Goal: Information Seeking & Learning: Learn about a topic

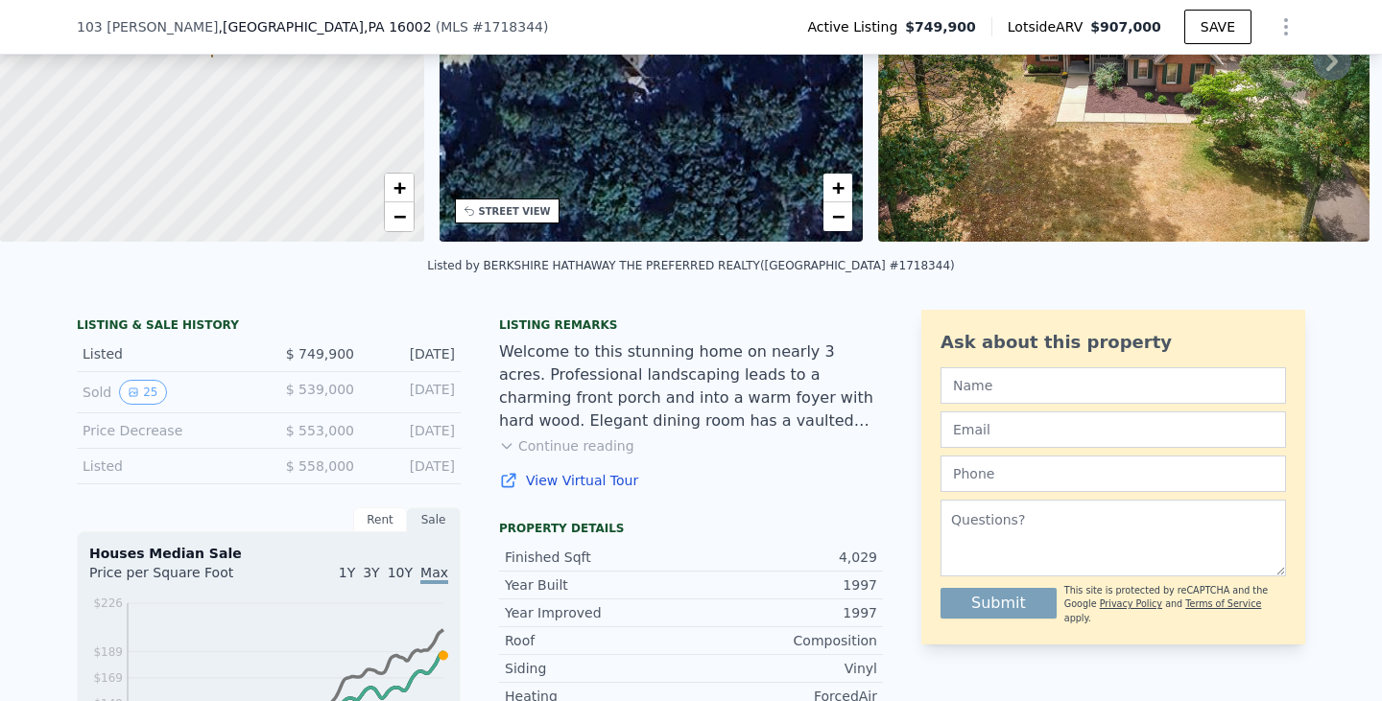
scroll to position [281, 0]
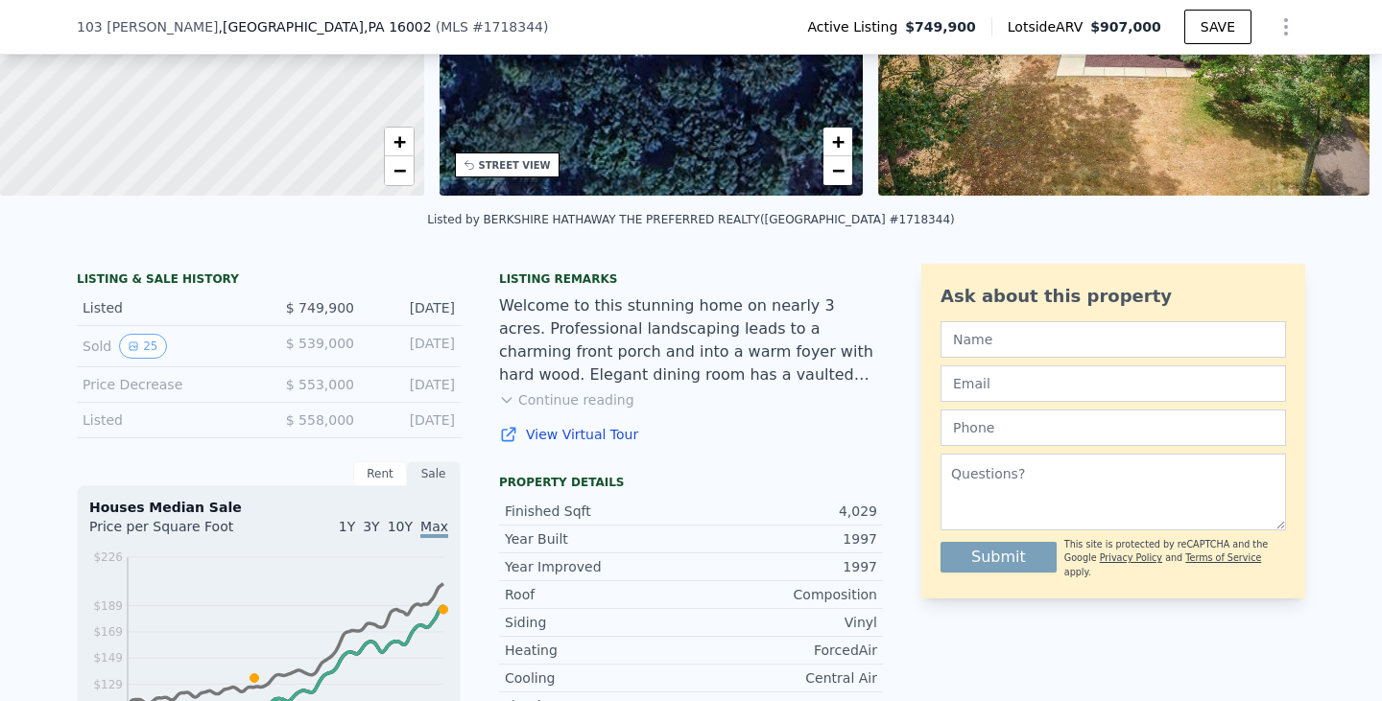
click at [580, 441] on link "View Virtual Tour" at bounding box center [691, 434] width 384 height 19
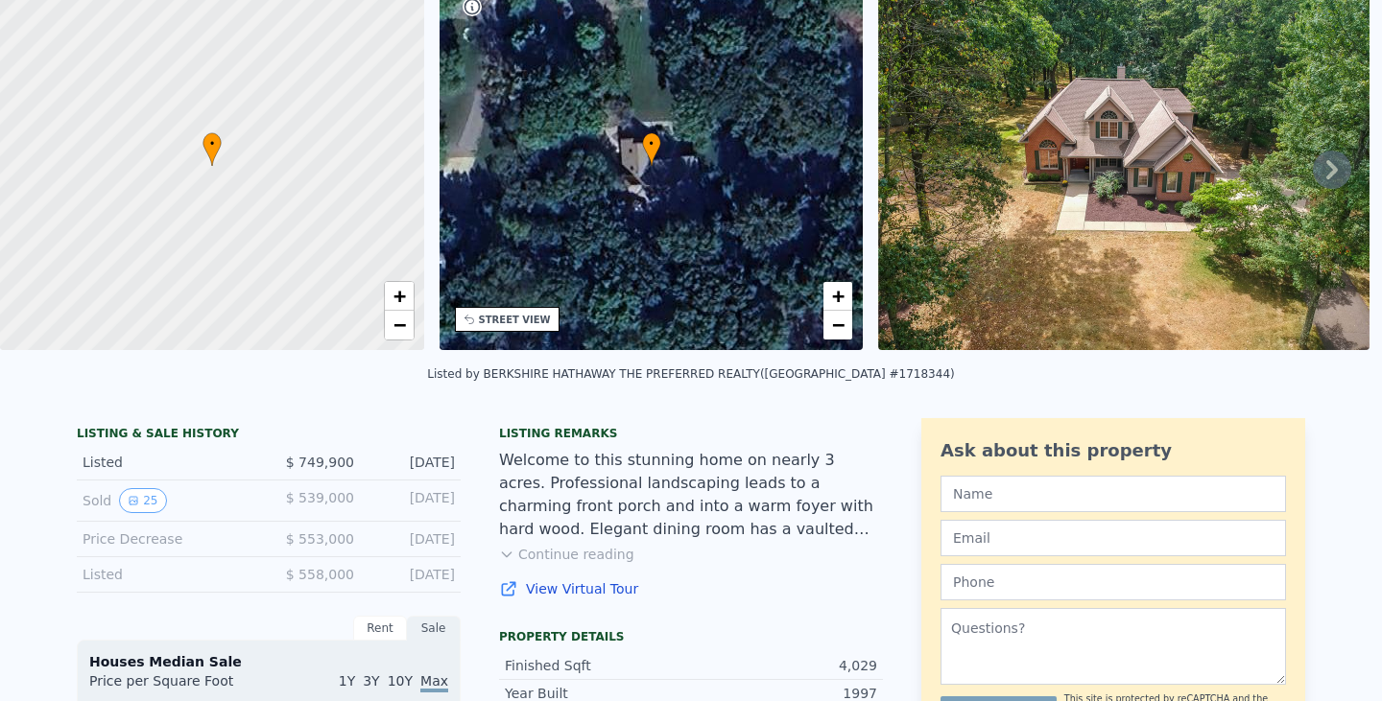
scroll to position [0, 0]
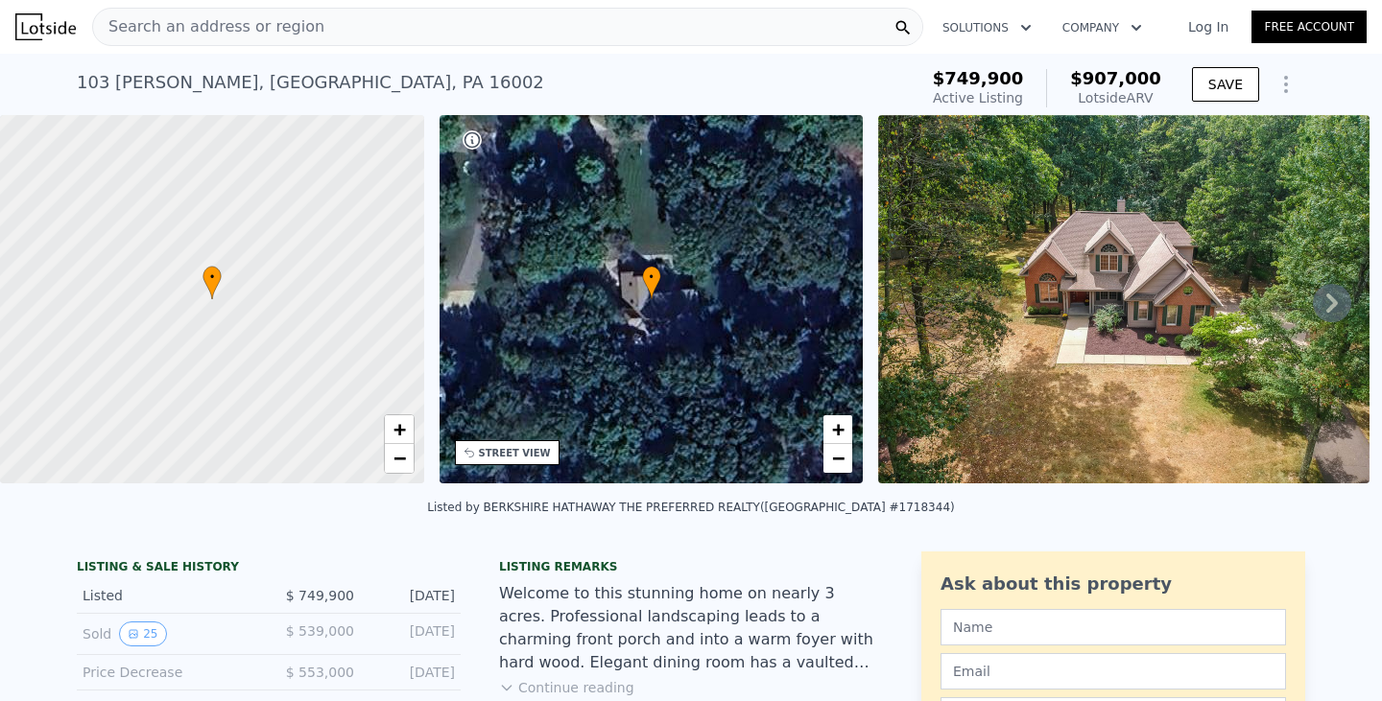
click at [1122, 92] on div "Lotside ARV" at bounding box center [1115, 97] width 91 height 19
click at [1313, 306] on icon at bounding box center [1332, 303] width 38 height 38
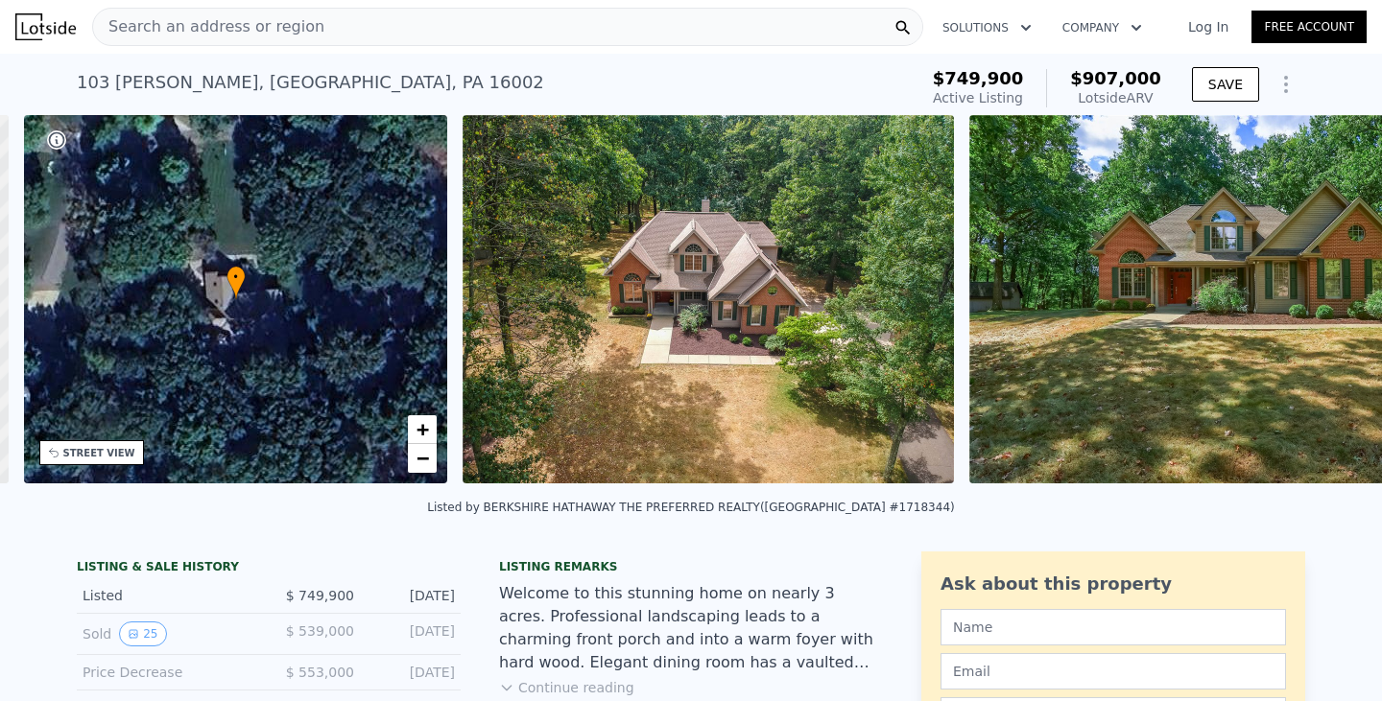
scroll to position [0, 447]
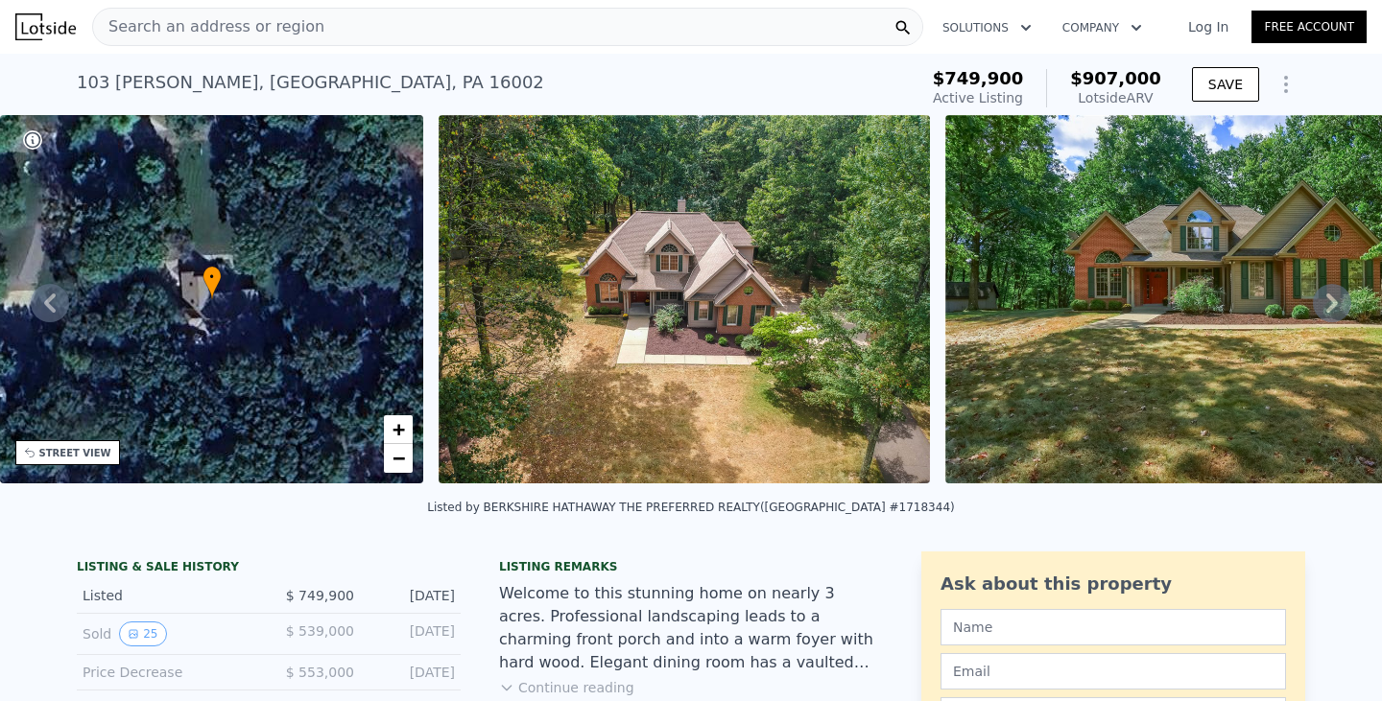
click at [1313, 306] on icon at bounding box center [1332, 303] width 38 height 38
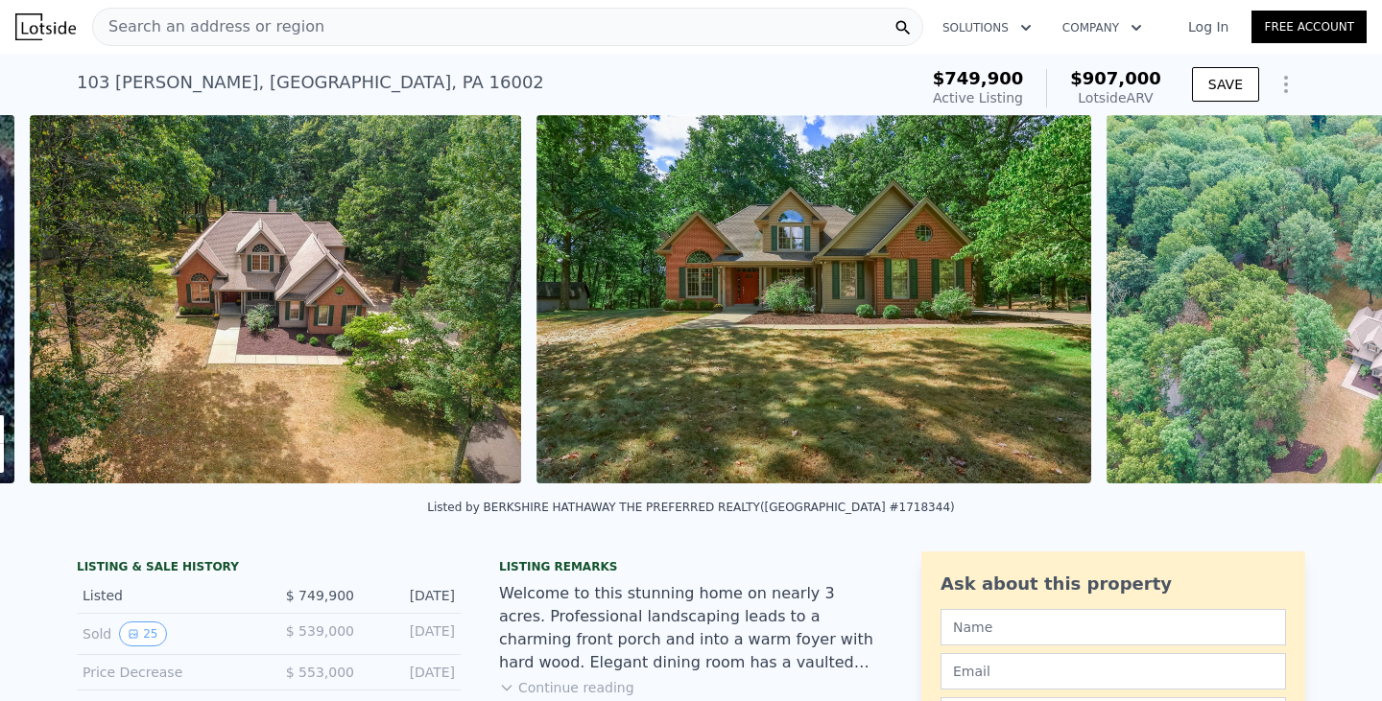
scroll to position [0, 878]
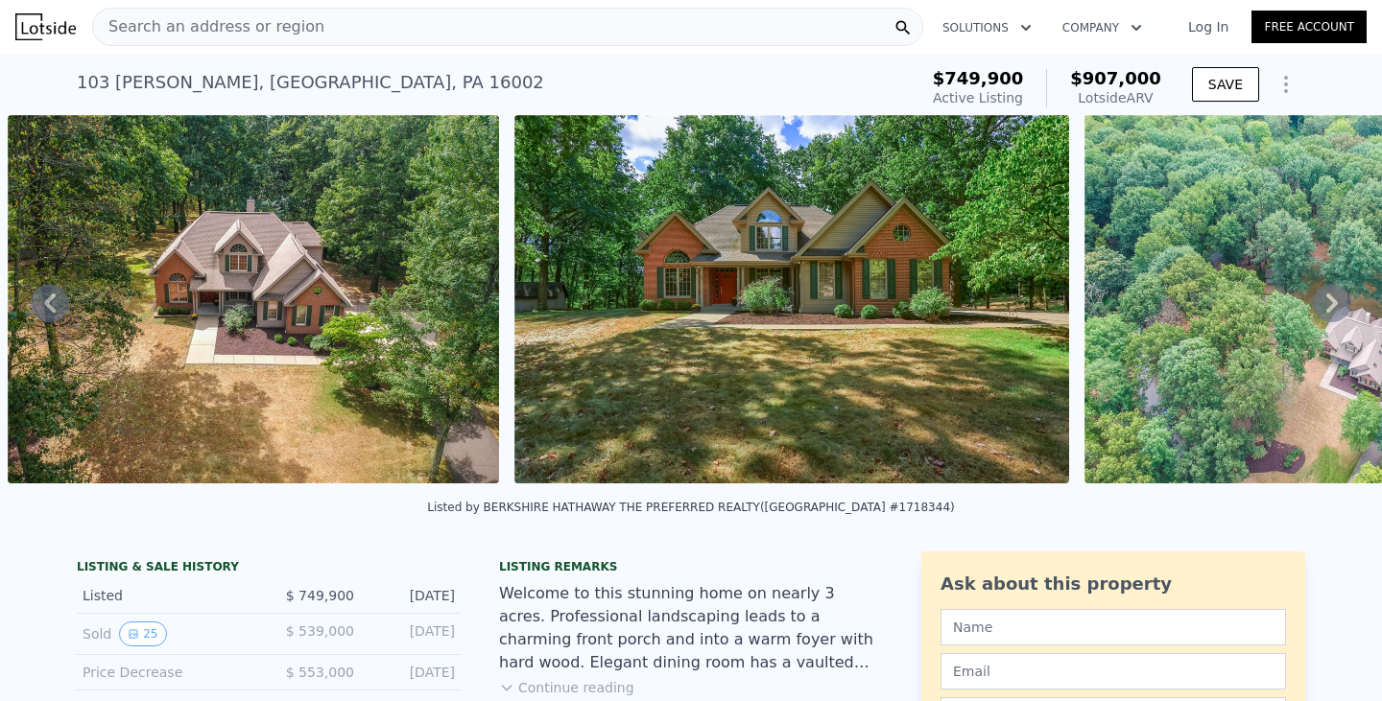
click at [1313, 306] on icon at bounding box center [1332, 303] width 38 height 38
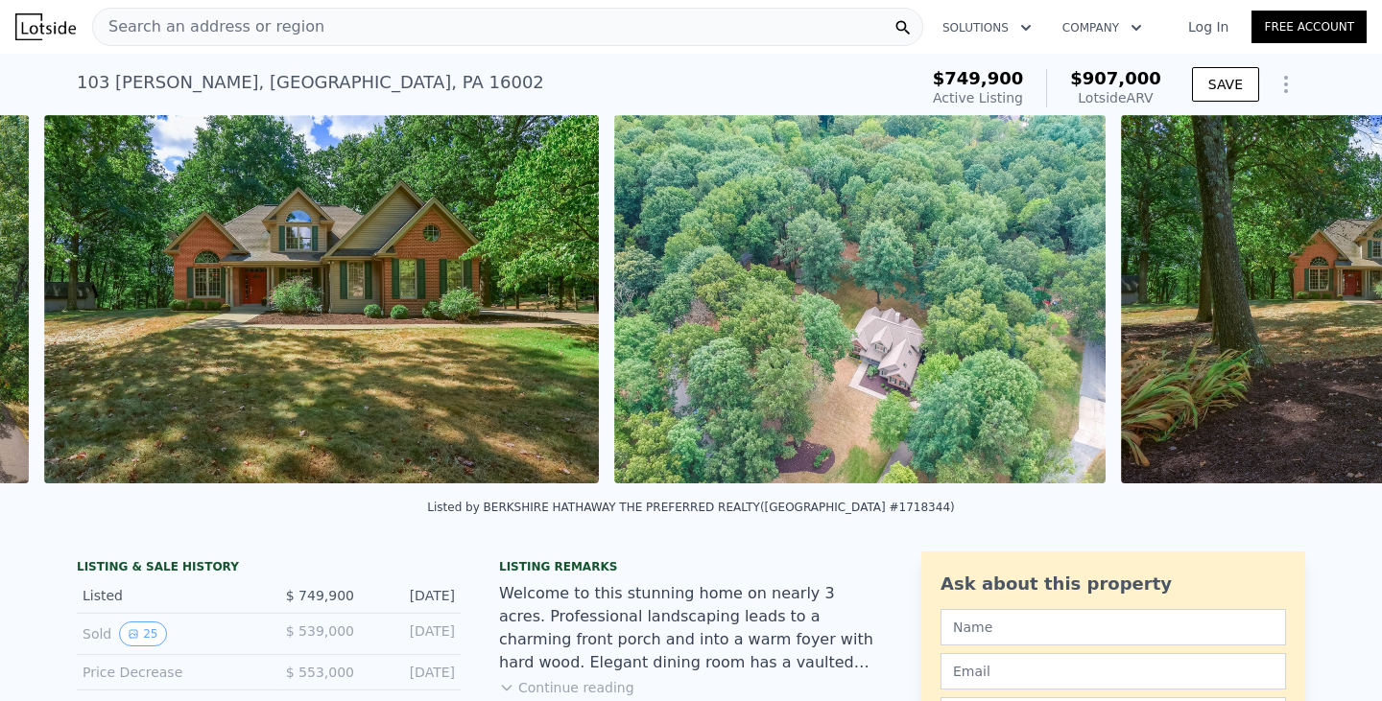
scroll to position [0, 1385]
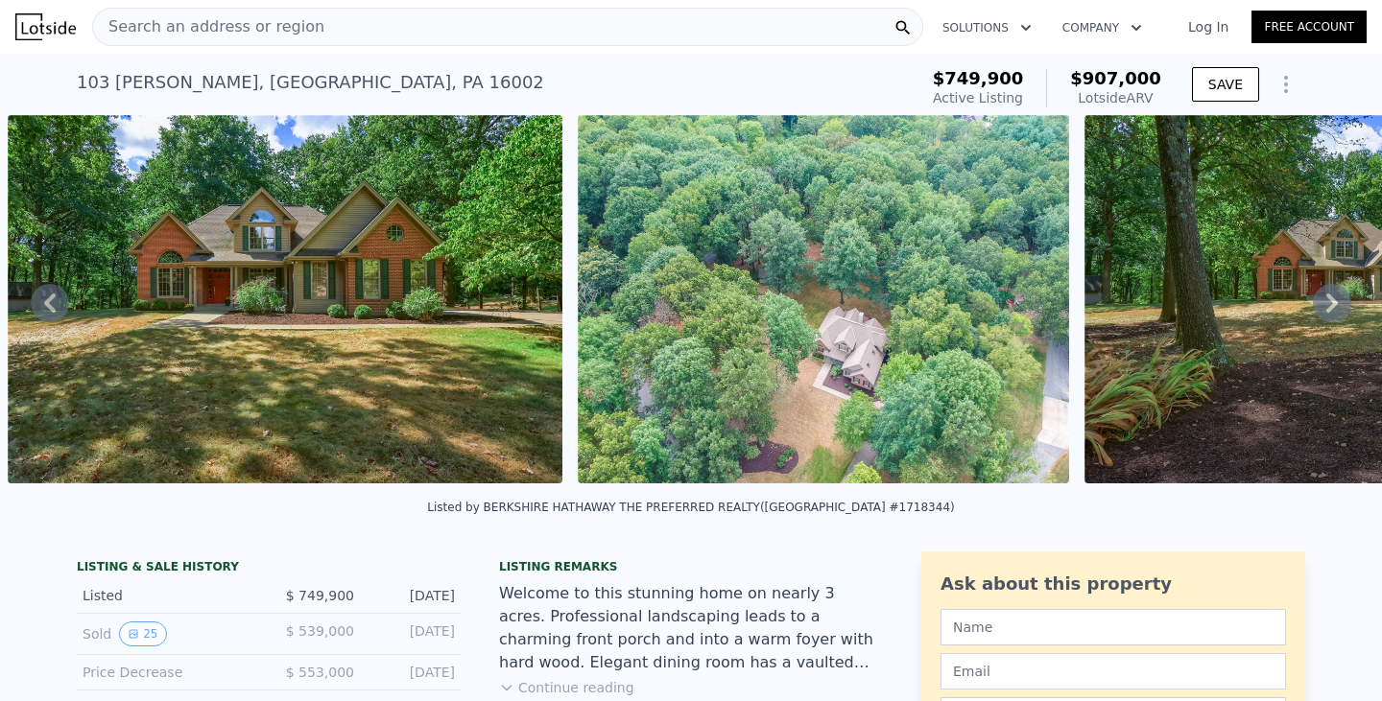
click at [1313, 306] on icon at bounding box center [1332, 303] width 38 height 38
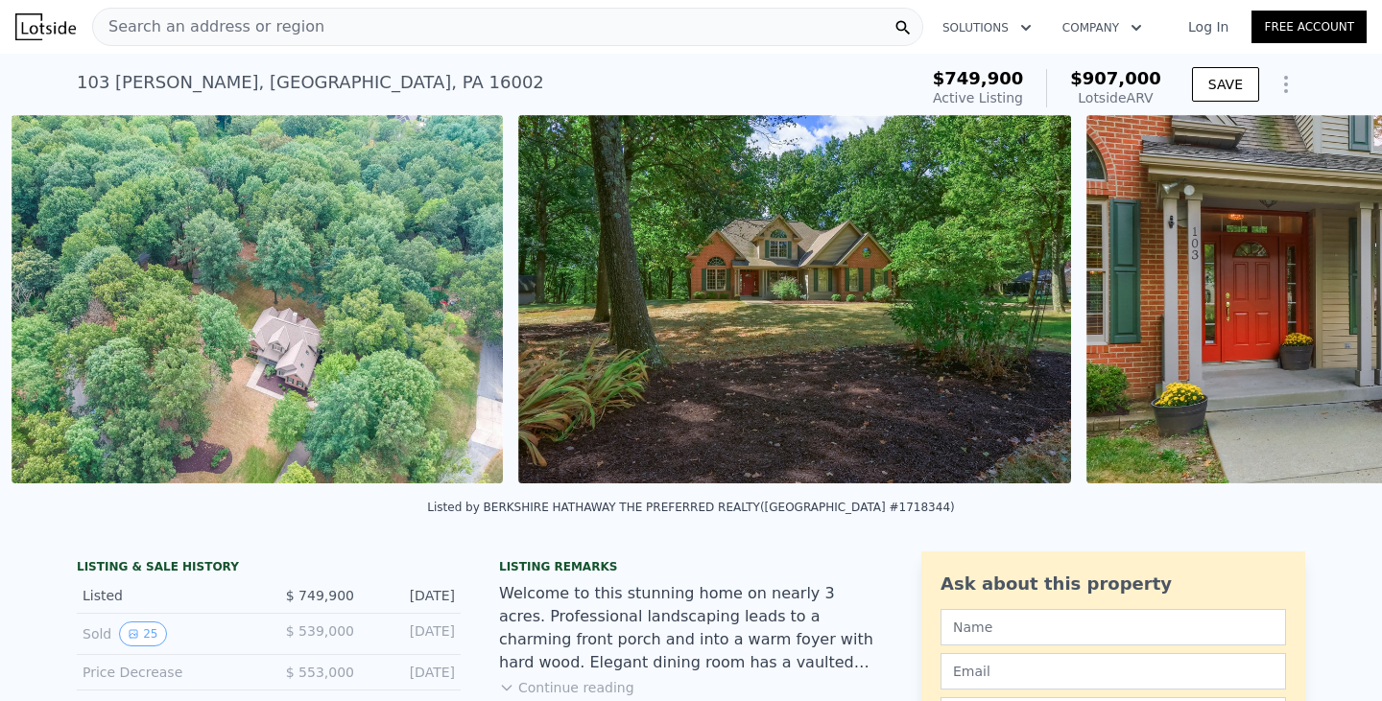
scroll to position [0, 1954]
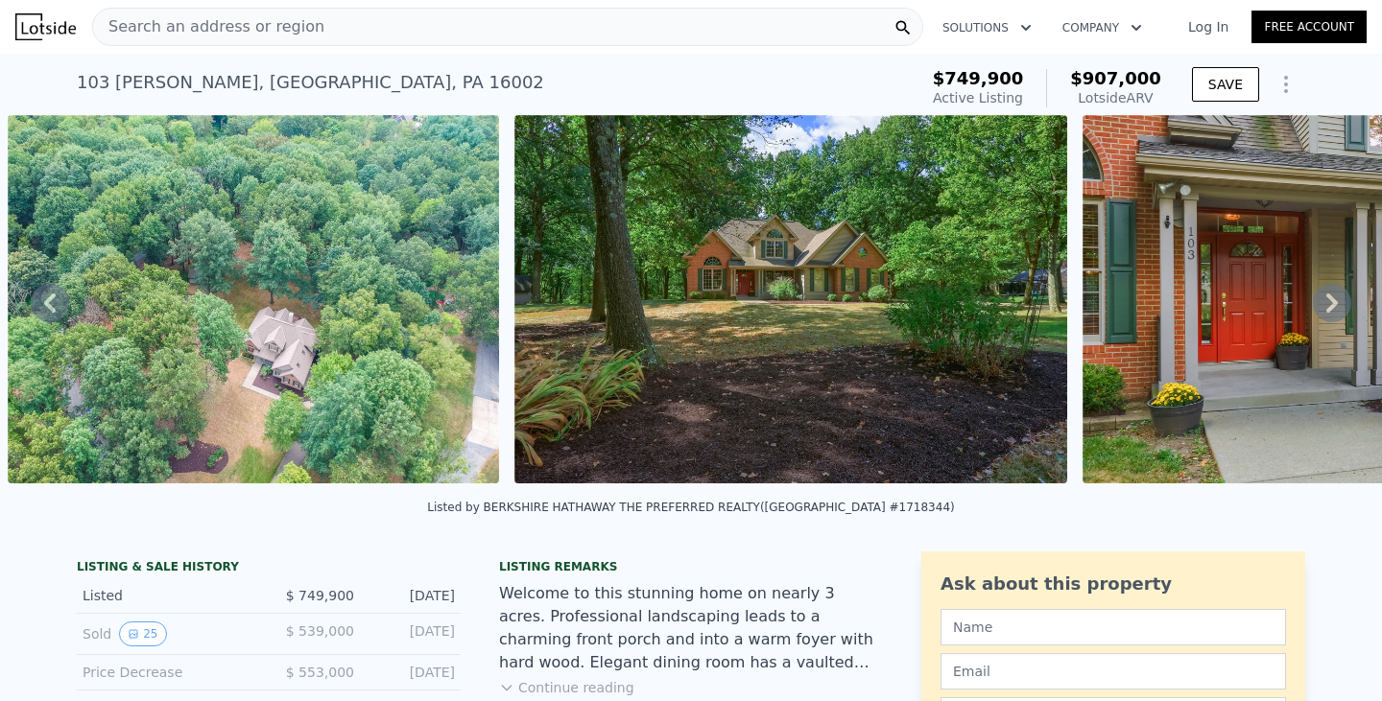
click at [1313, 306] on icon at bounding box center [1332, 303] width 38 height 38
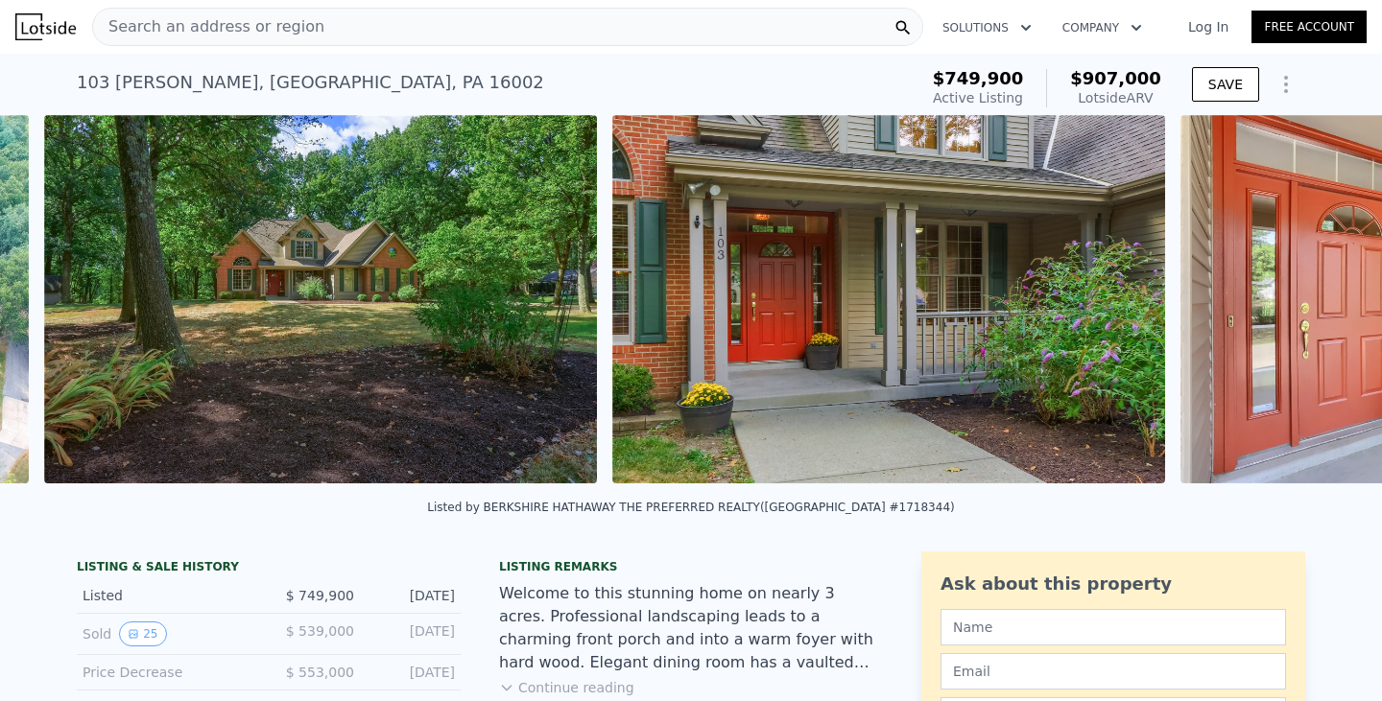
scroll to position [0, 2461]
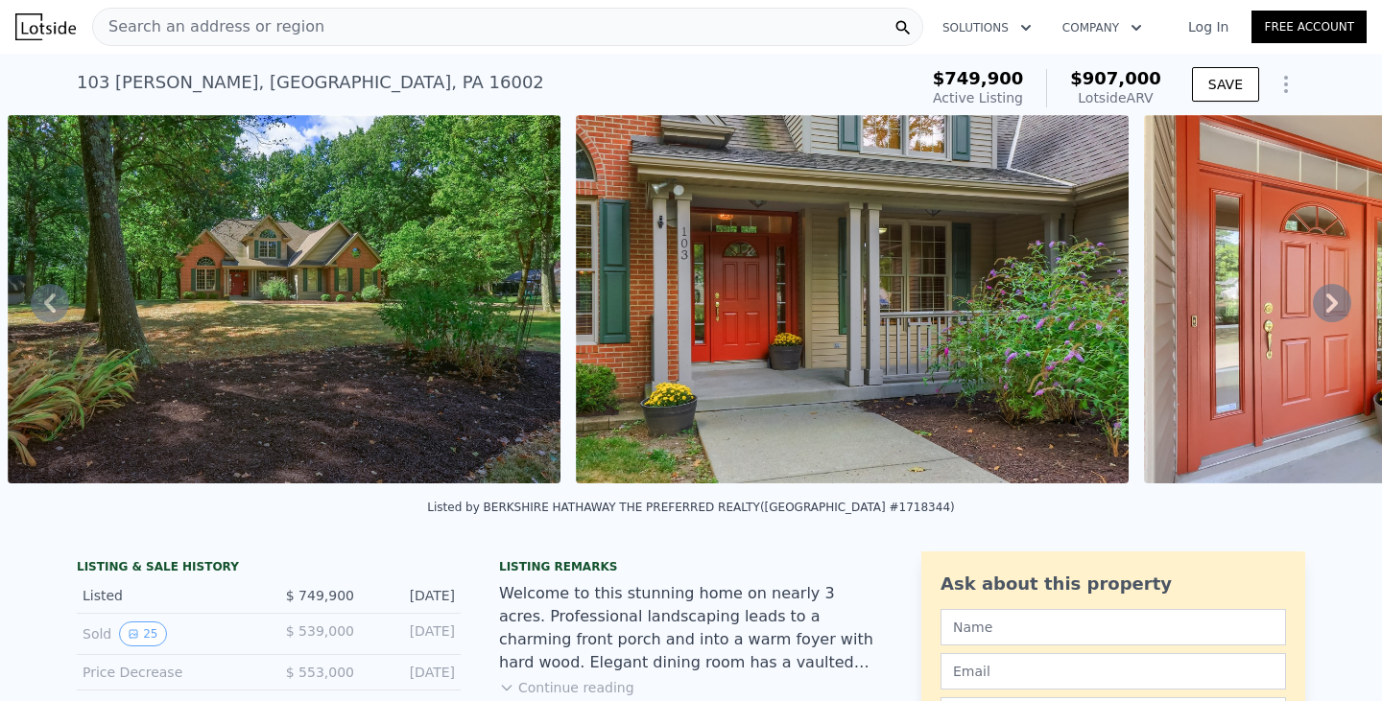
click at [1313, 306] on icon at bounding box center [1332, 303] width 38 height 38
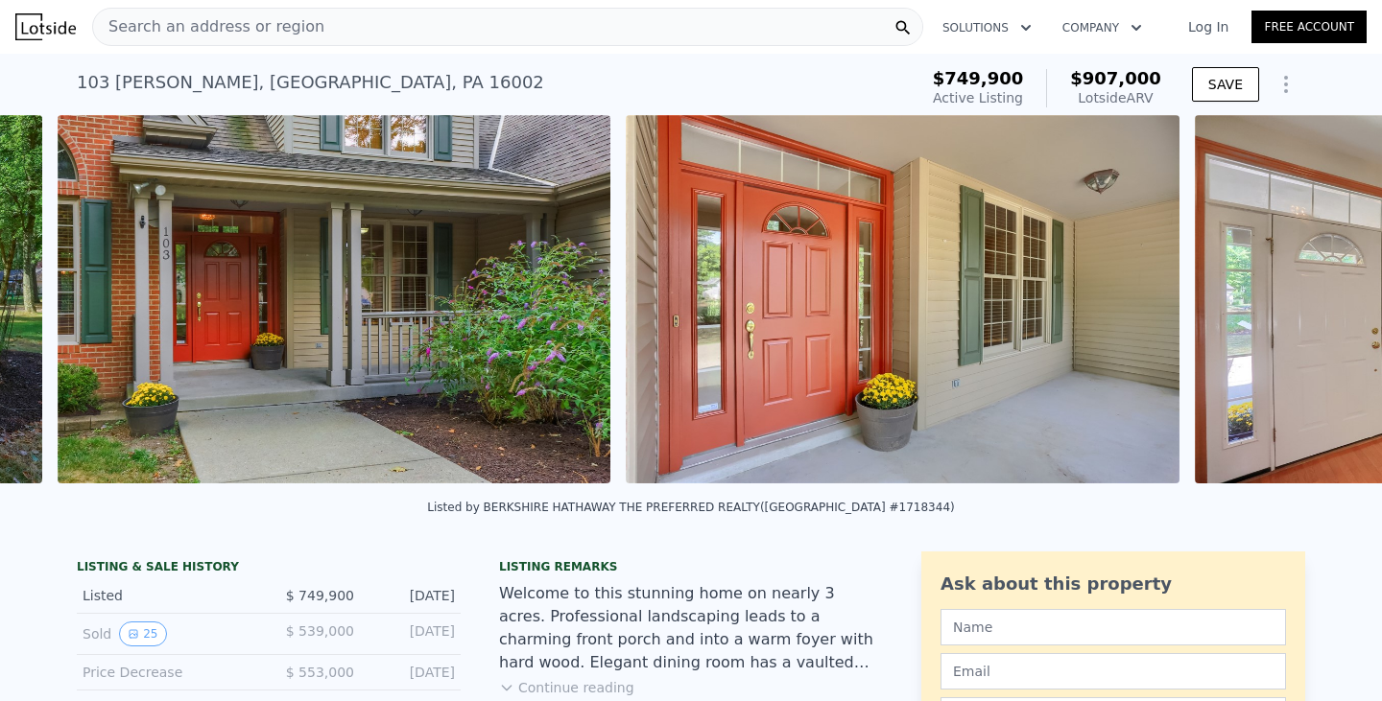
scroll to position [0, 3029]
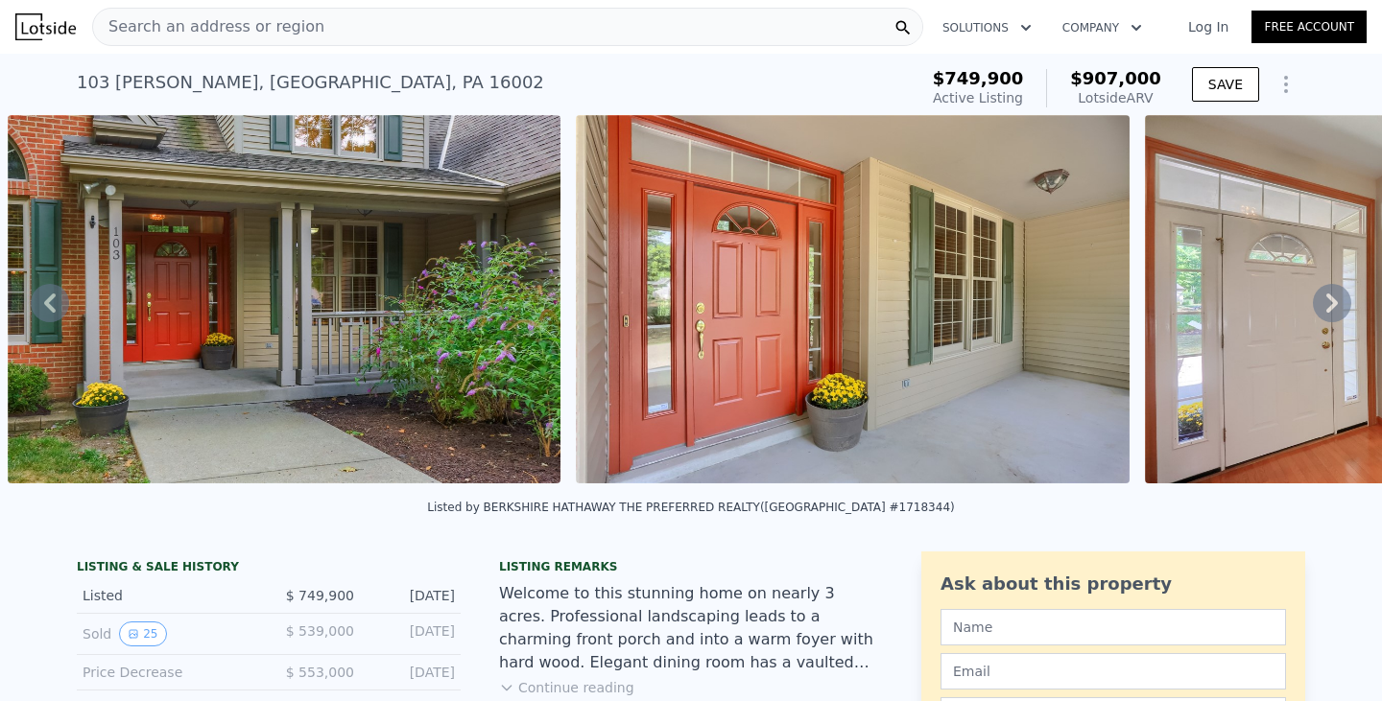
click at [1313, 306] on icon at bounding box center [1332, 303] width 38 height 38
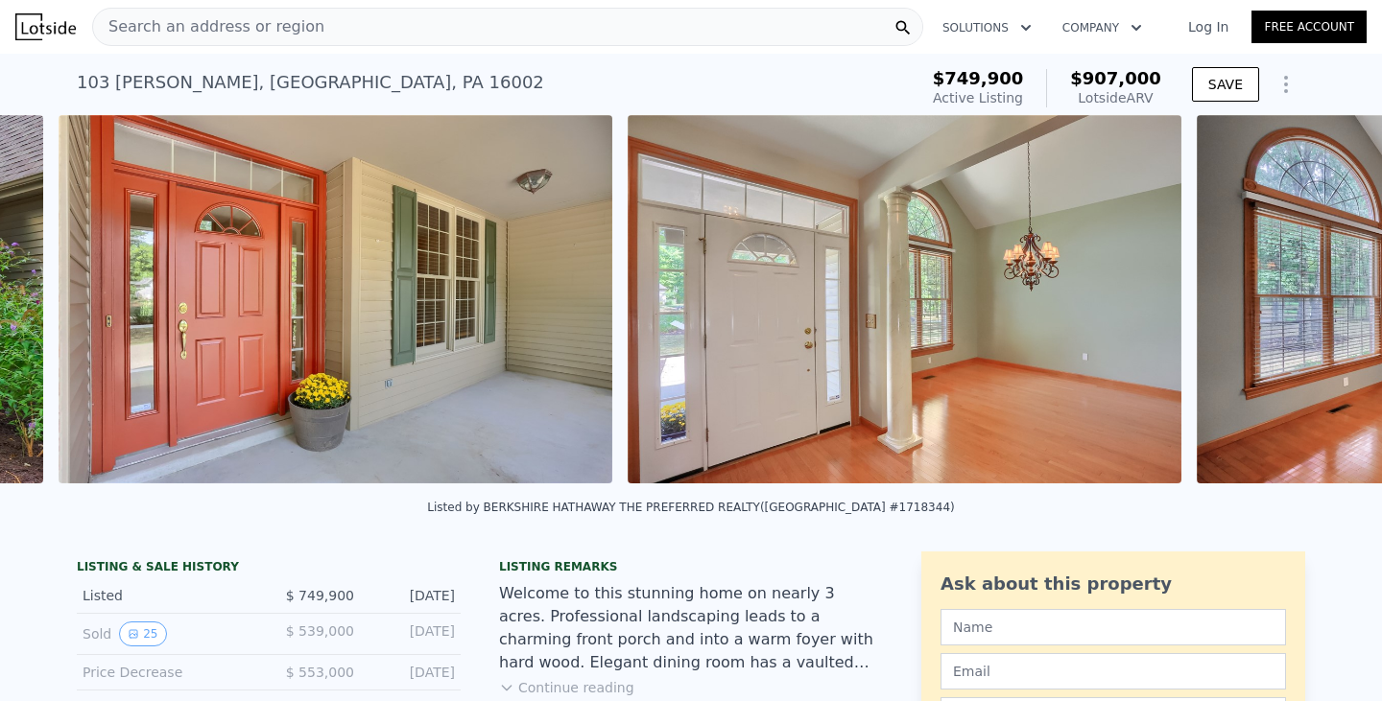
scroll to position [0, 3597]
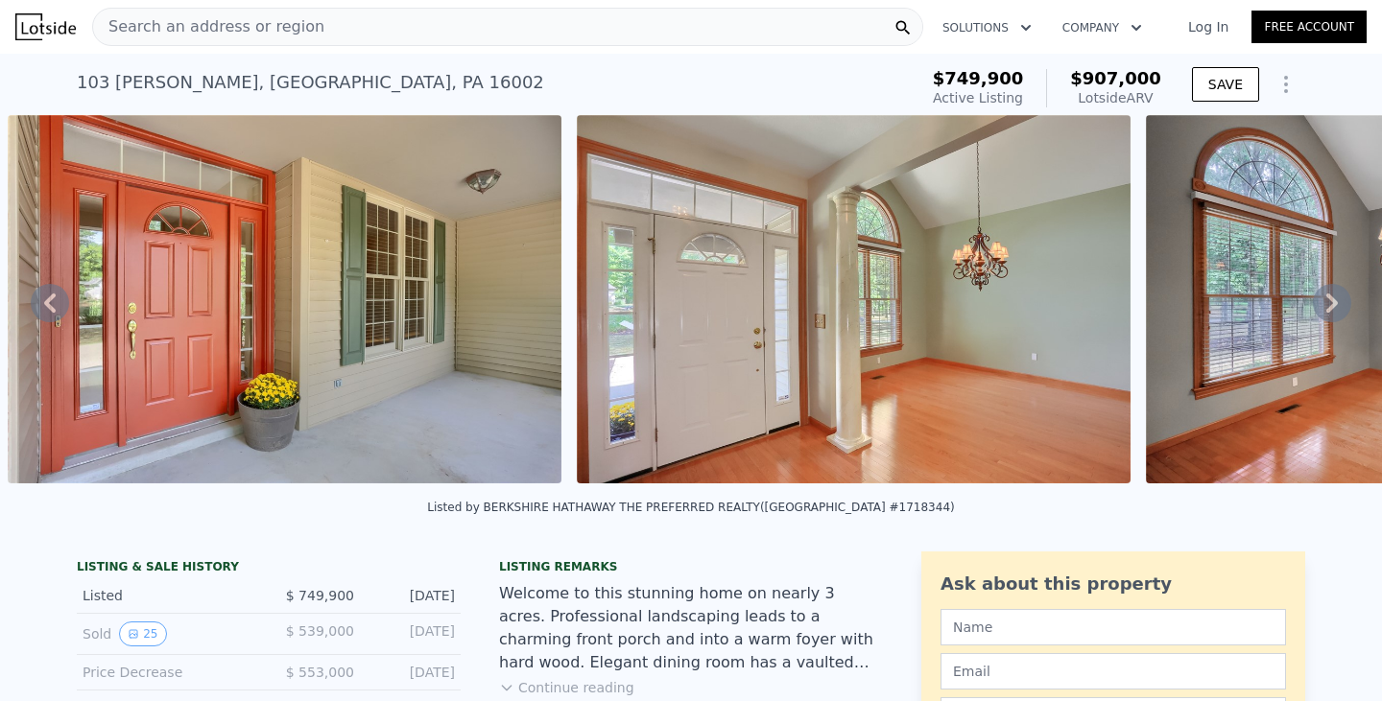
click at [1313, 306] on icon at bounding box center [1332, 303] width 38 height 38
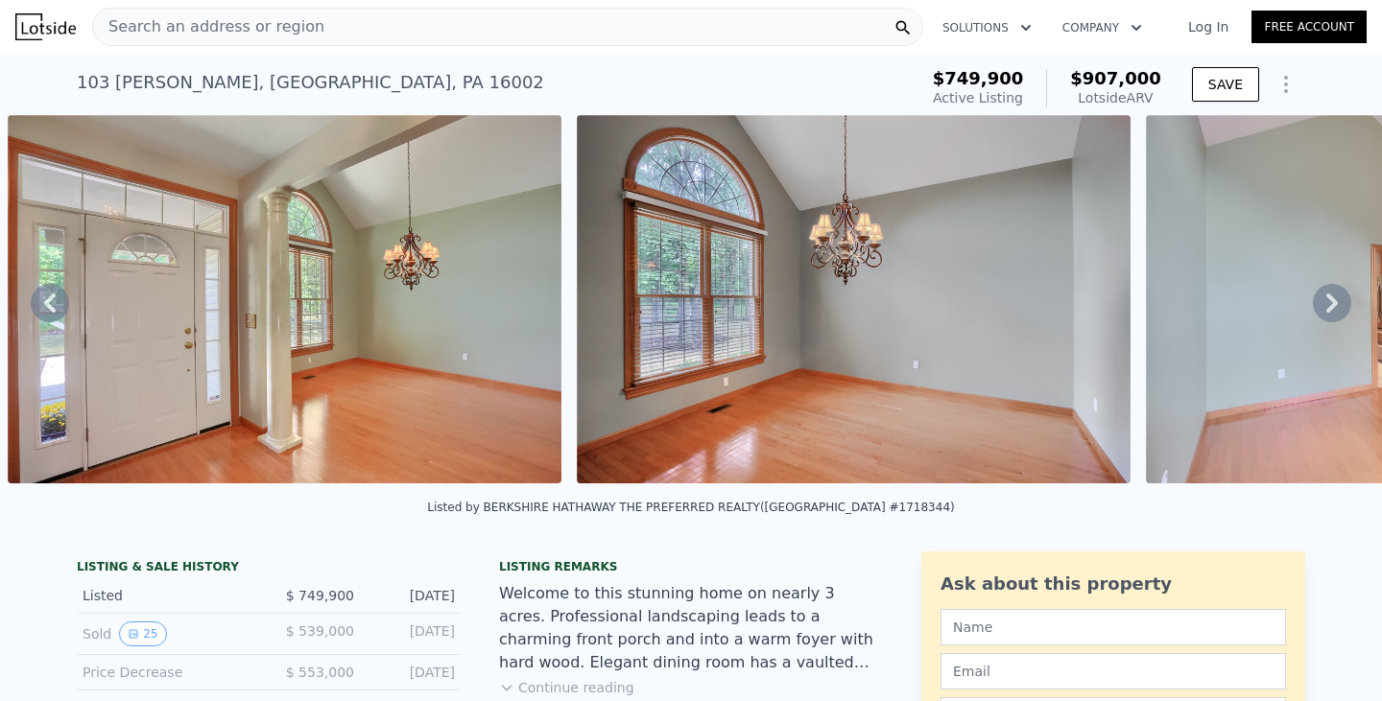
click at [1313, 306] on icon at bounding box center [1332, 303] width 38 height 38
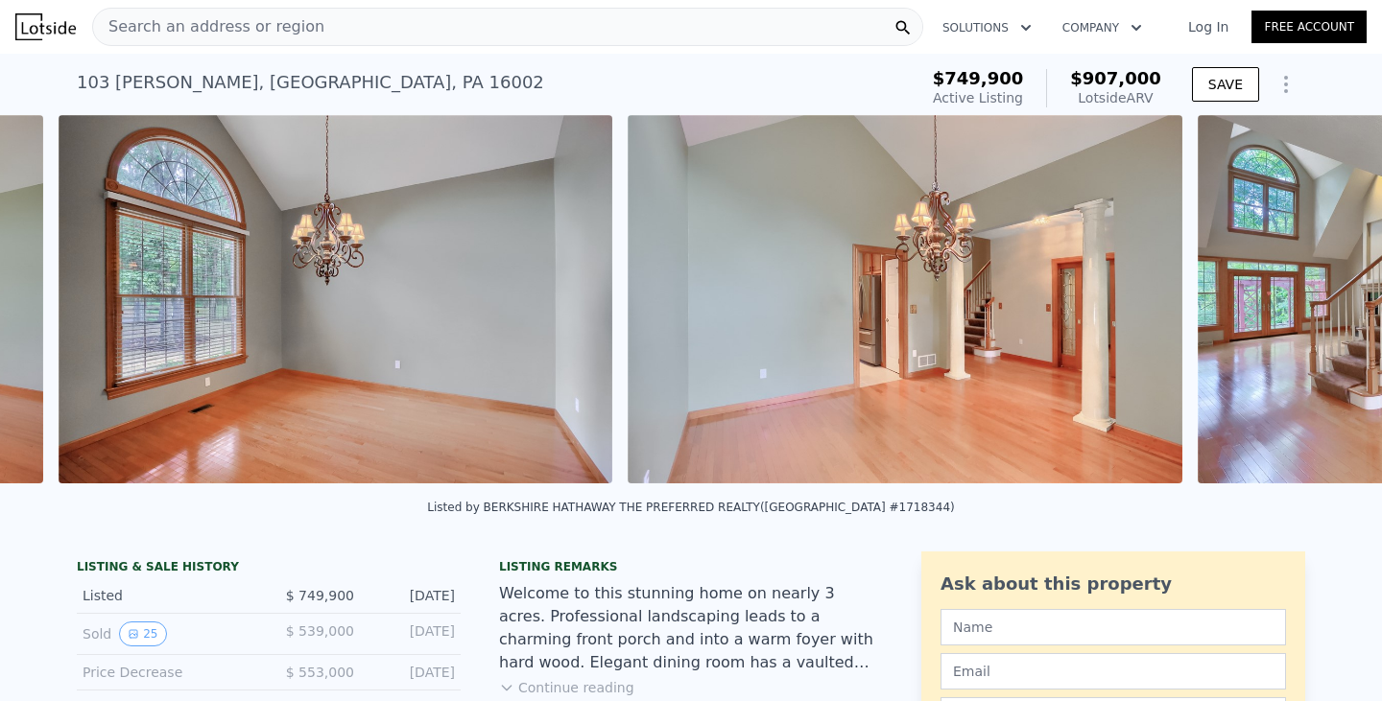
scroll to position [0, 4735]
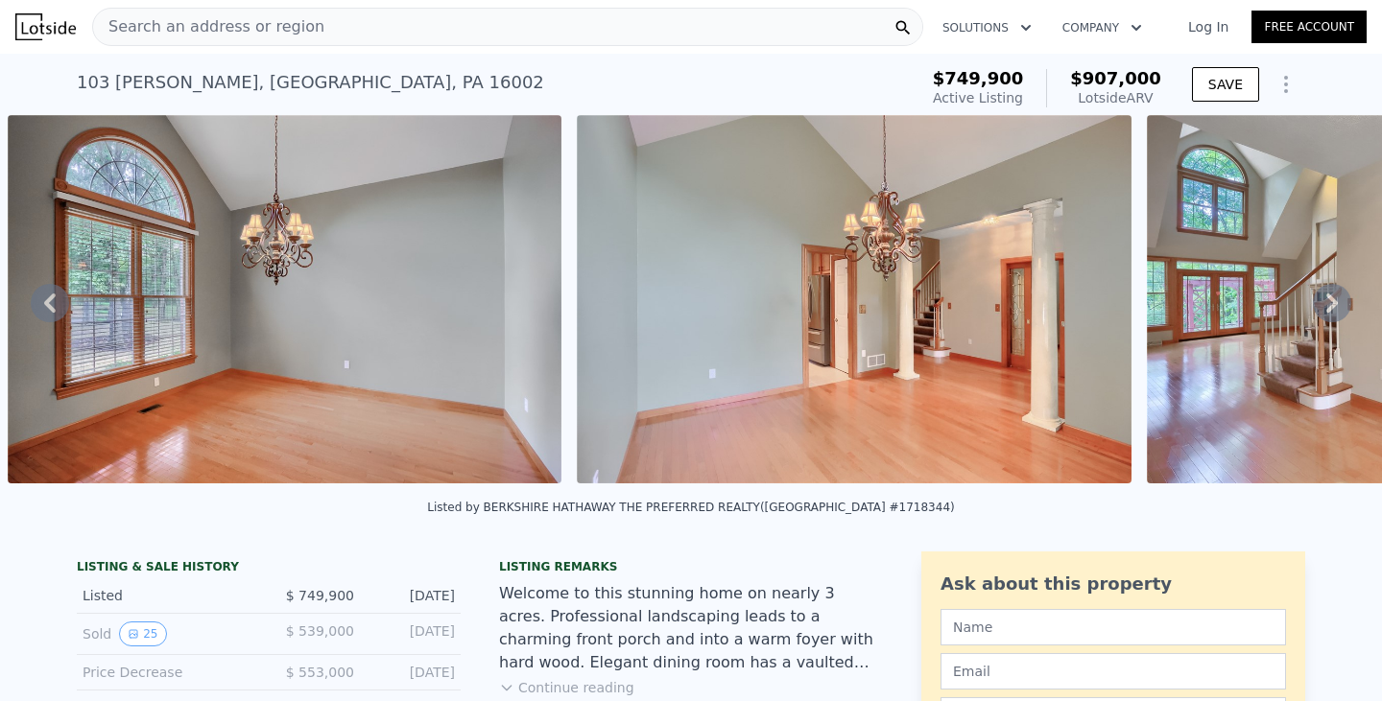
click at [1313, 306] on icon at bounding box center [1332, 303] width 38 height 38
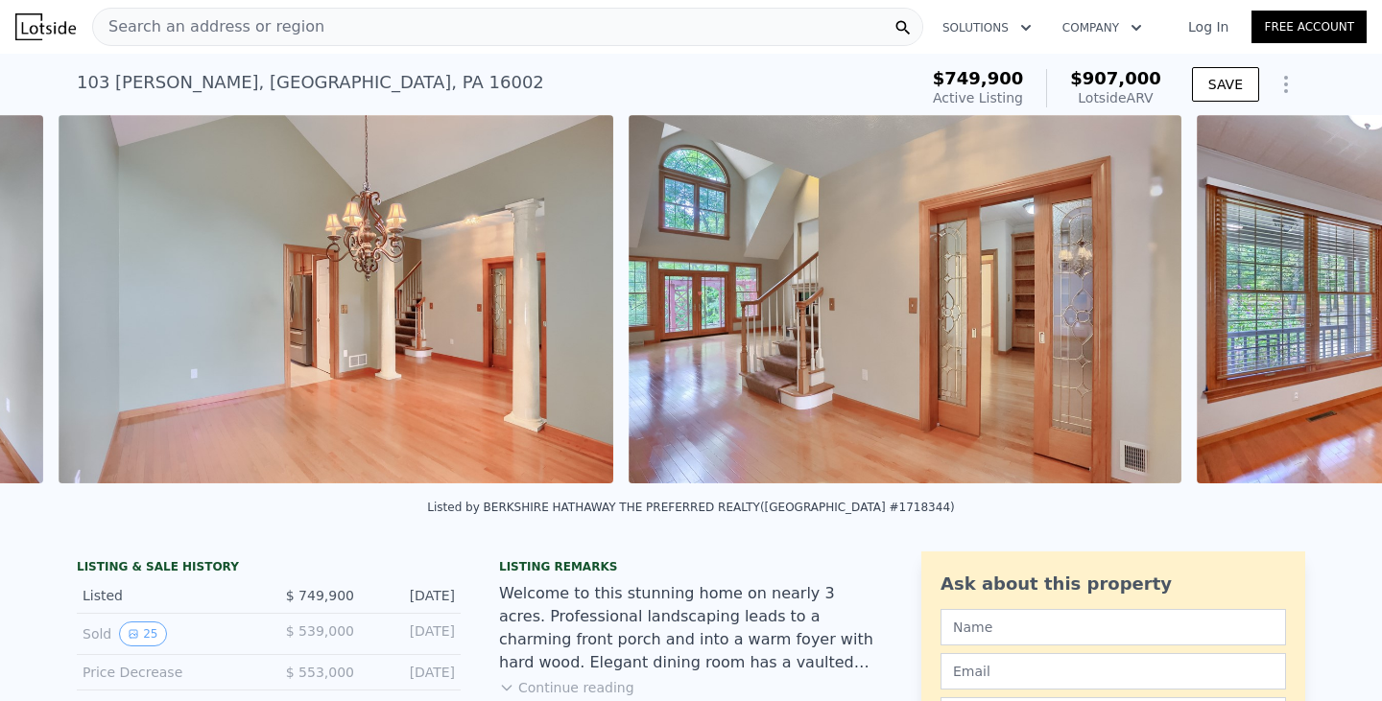
scroll to position [0, 5304]
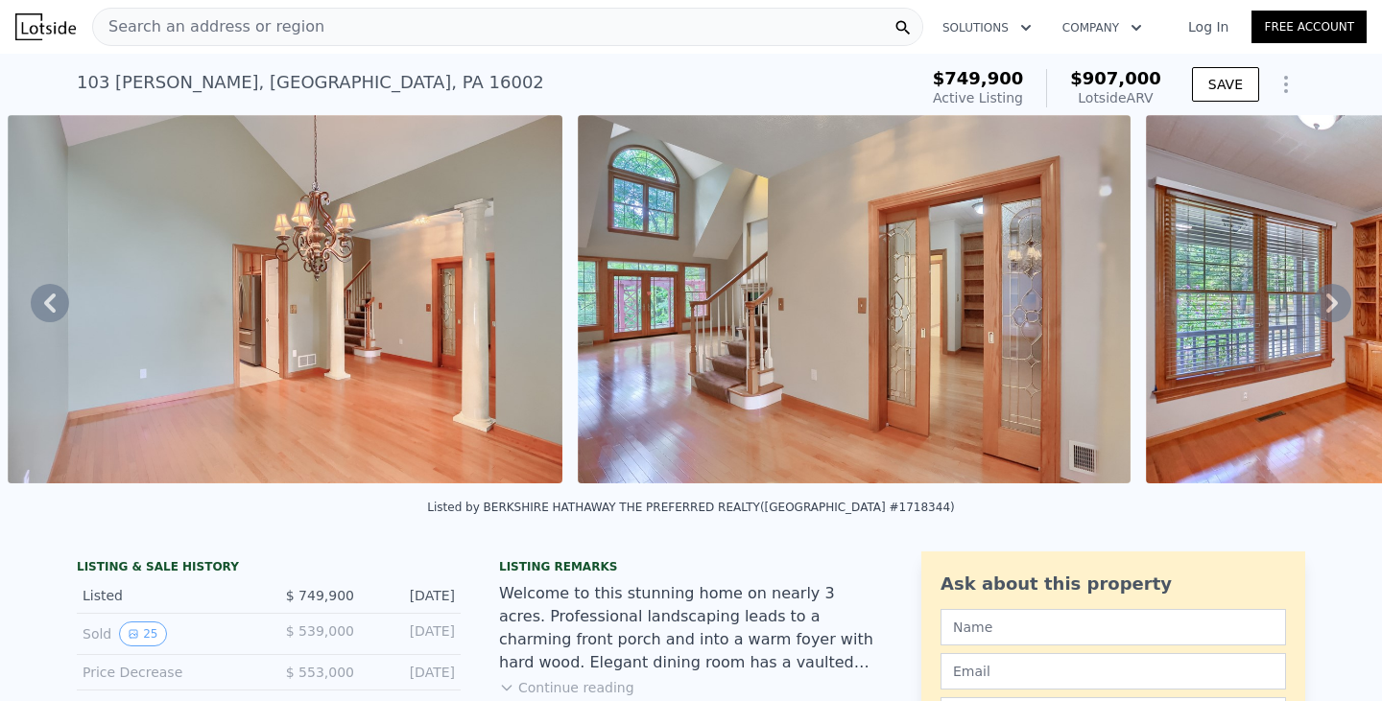
click at [1313, 306] on icon at bounding box center [1332, 303] width 38 height 38
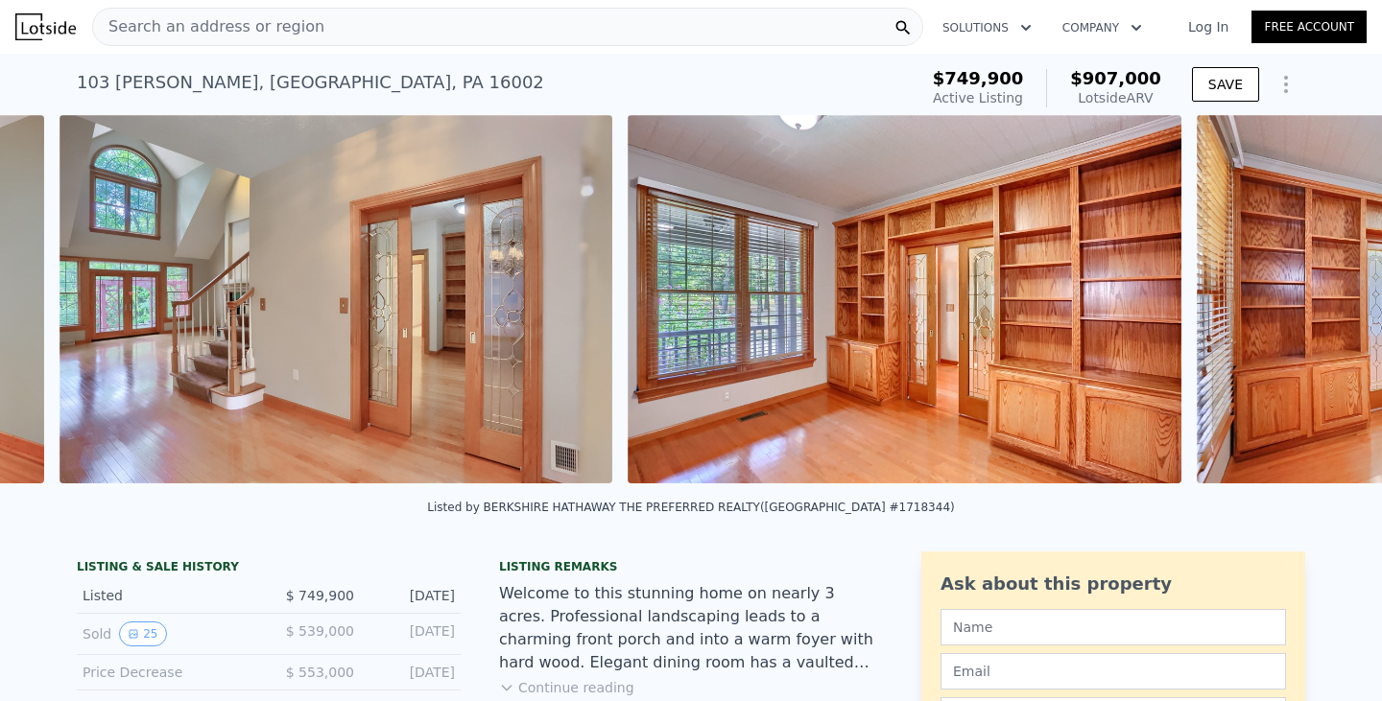
scroll to position [0, 5874]
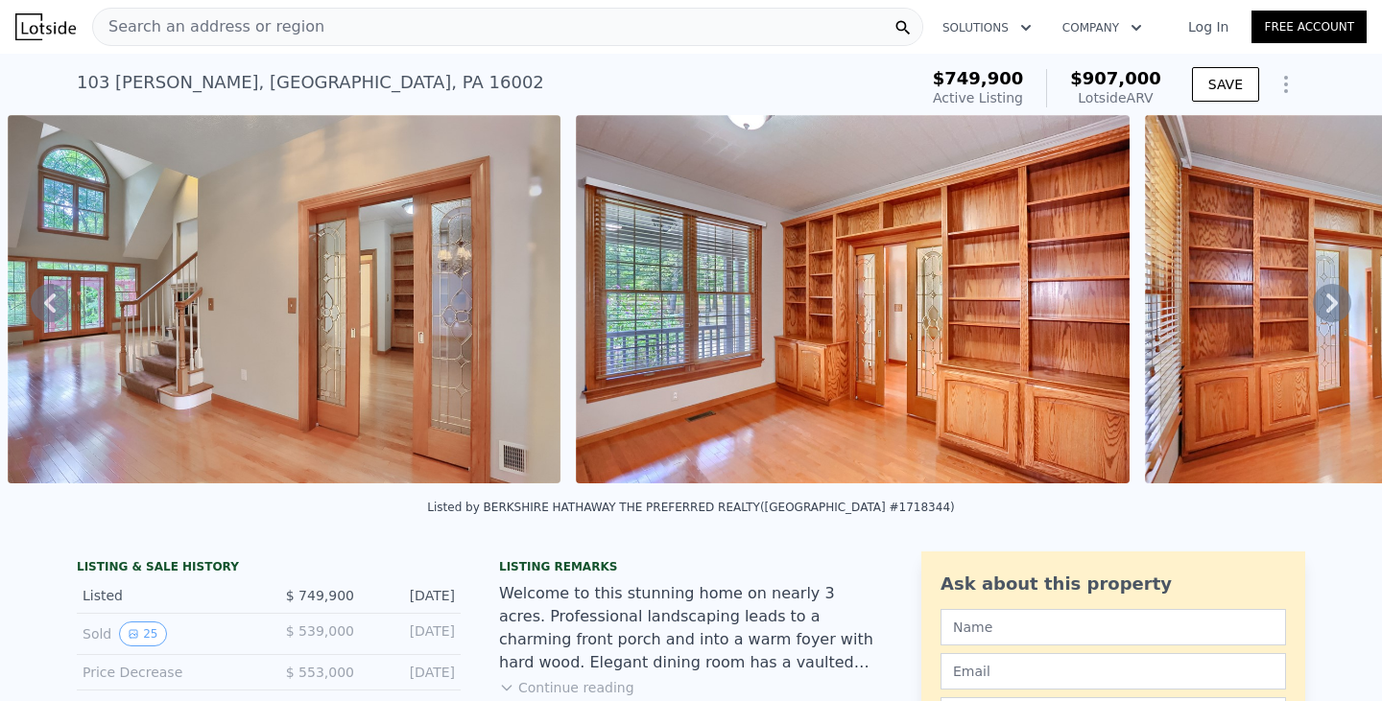
click at [1313, 306] on icon at bounding box center [1332, 303] width 38 height 38
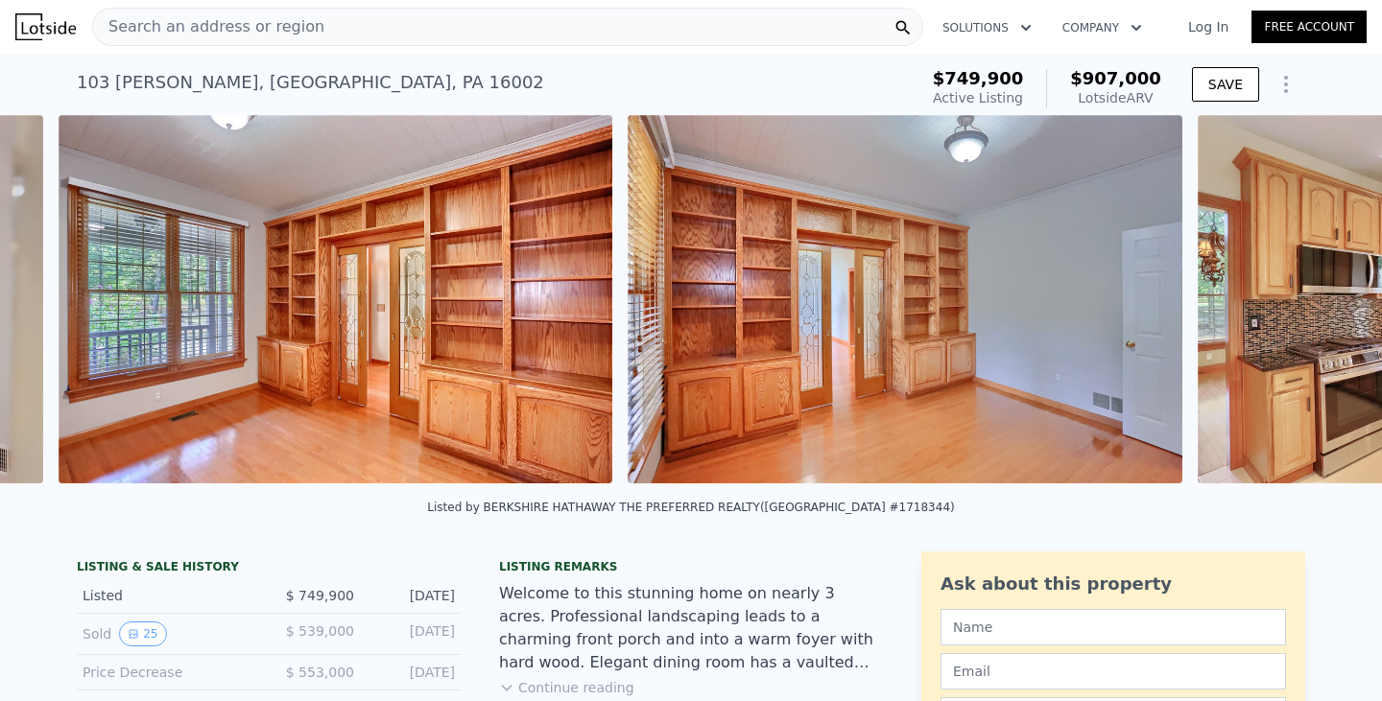
scroll to position [0, 6442]
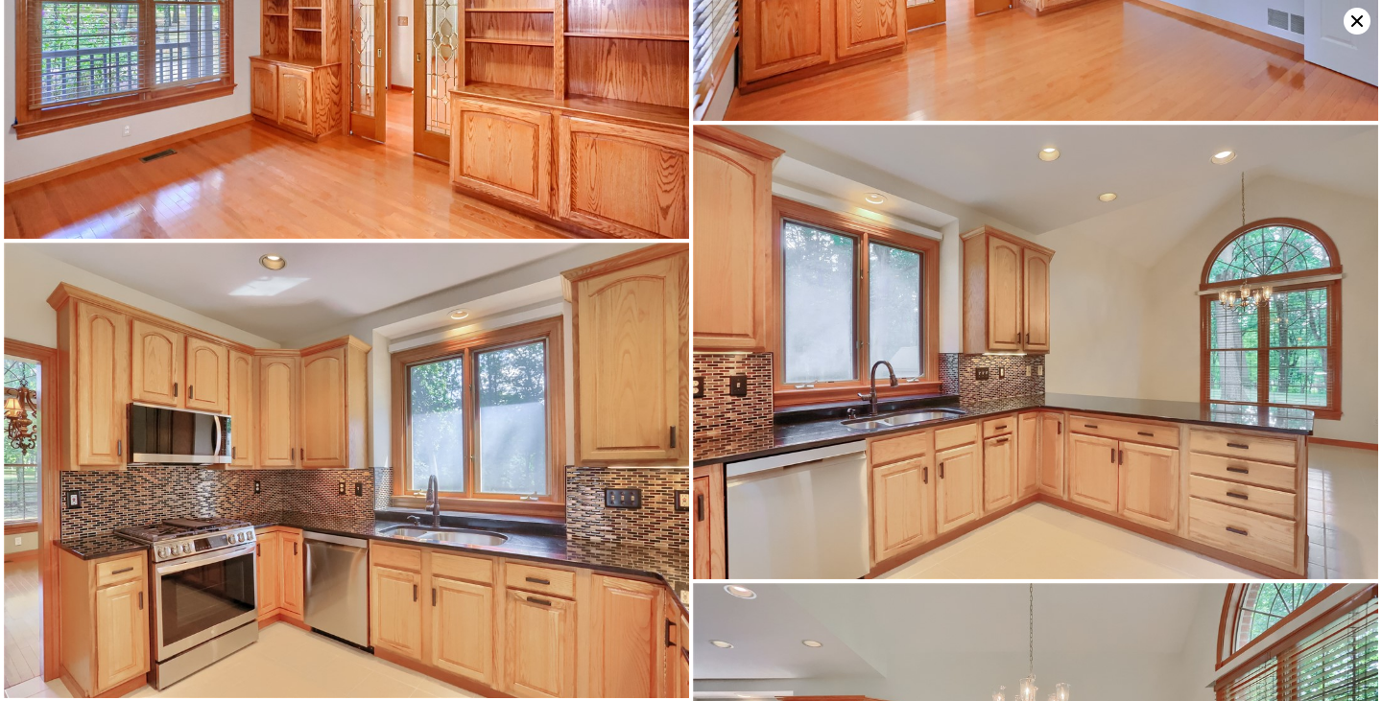
scroll to position [2846, 0]
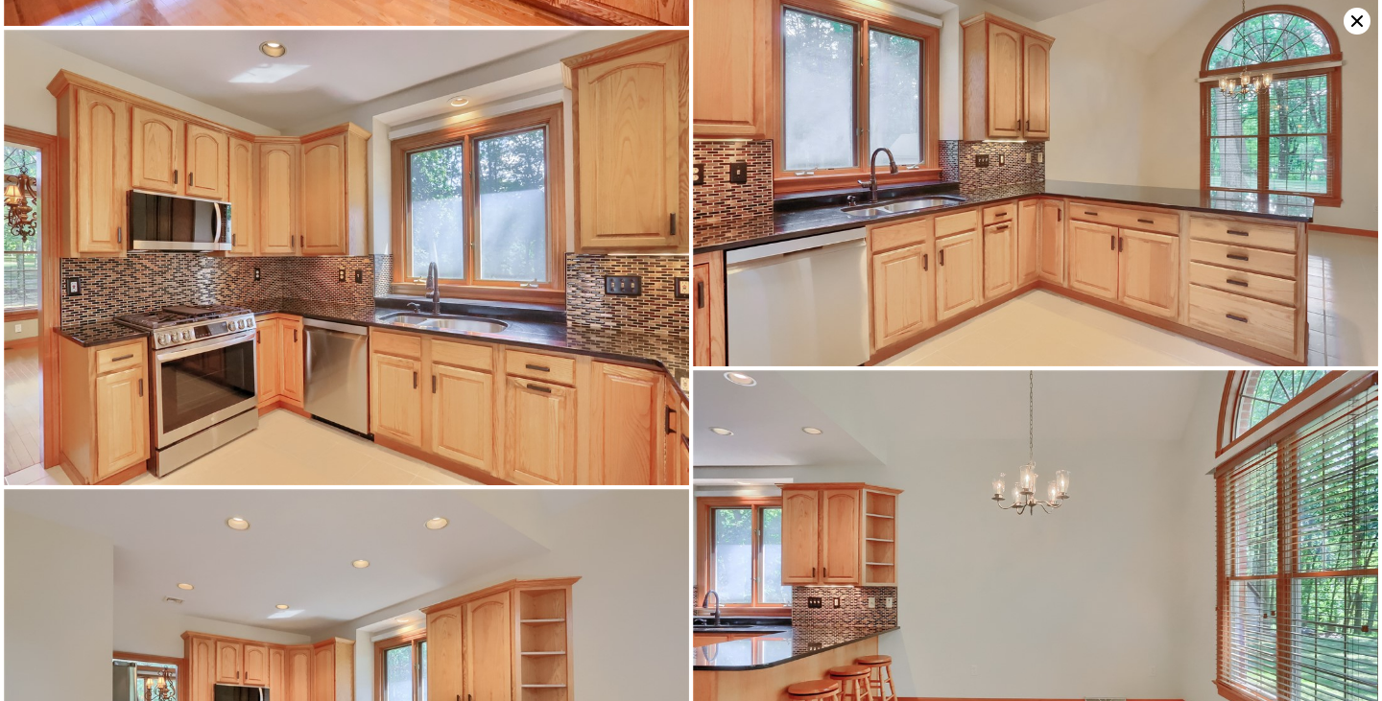
click at [1353, 19] on icon at bounding box center [1356, 21] width 27 height 27
